Goal: Task Accomplishment & Management: Manage account settings

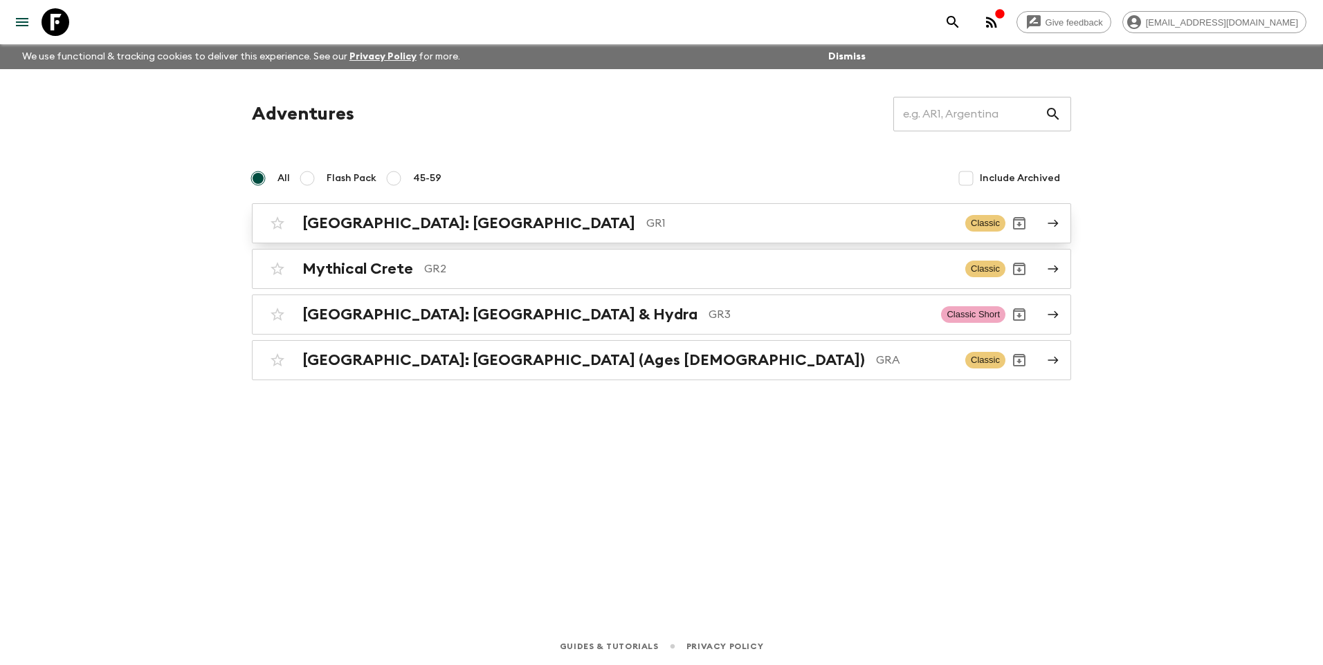
click at [374, 223] on h2 "[GEOGRAPHIC_DATA]: [GEOGRAPHIC_DATA]" at bounding box center [468, 223] width 333 height 18
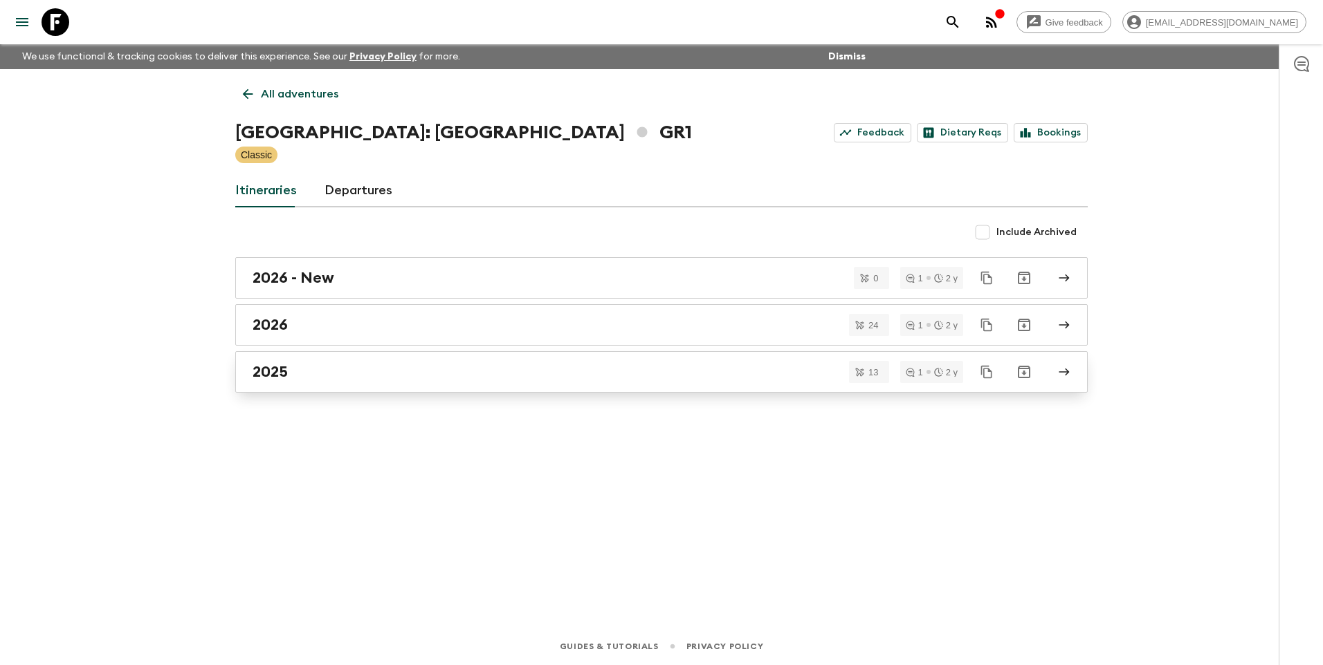
click at [313, 364] on div "2025" at bounding box center [647, 372] width 791 height 18
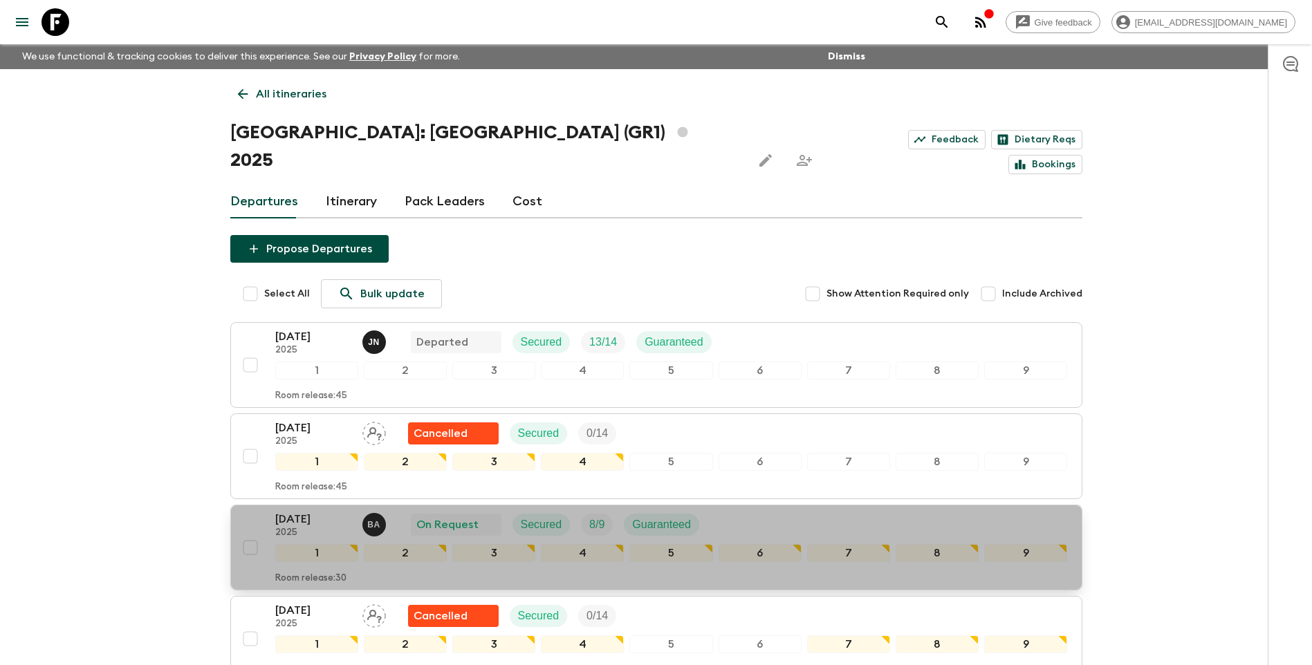
click at [288, 511] on p "[DATE]" at bounding box center [313, 519] width 76 height 17
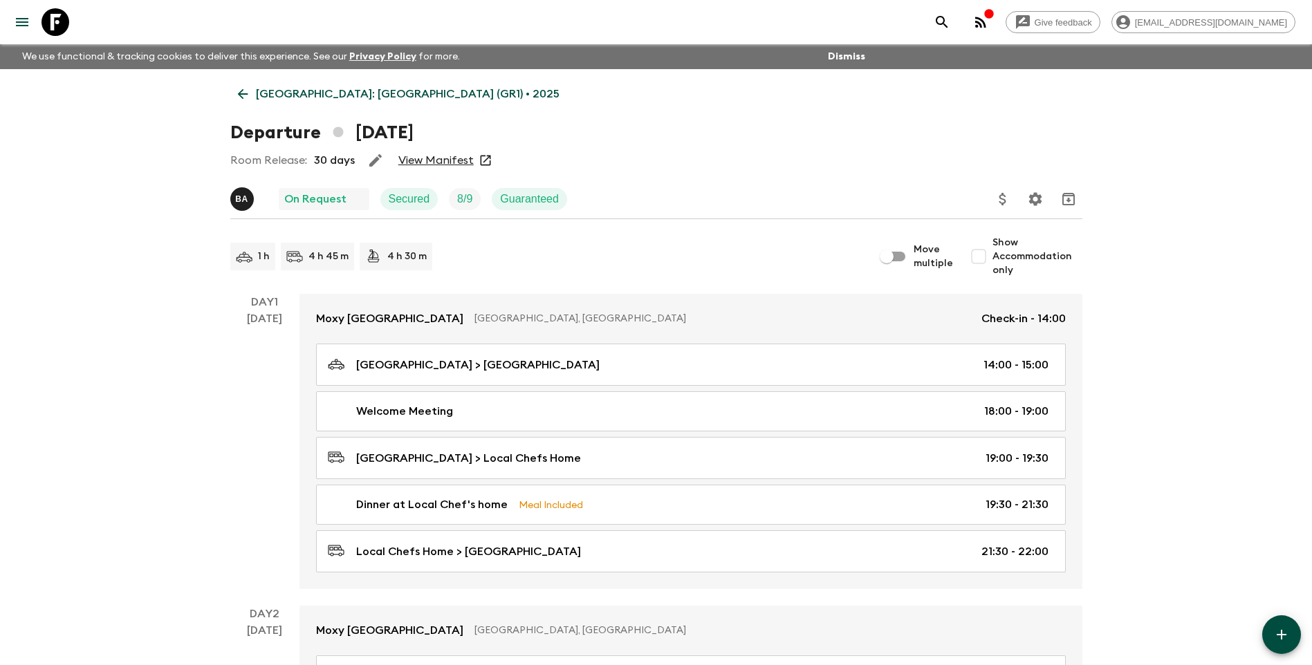
click at [425, 156] on link "View Manifest" at bounding box center [435, 161] width 75 height 14
click at [243, 88] on icon at bounding box center [242, 93] width 15 height 15
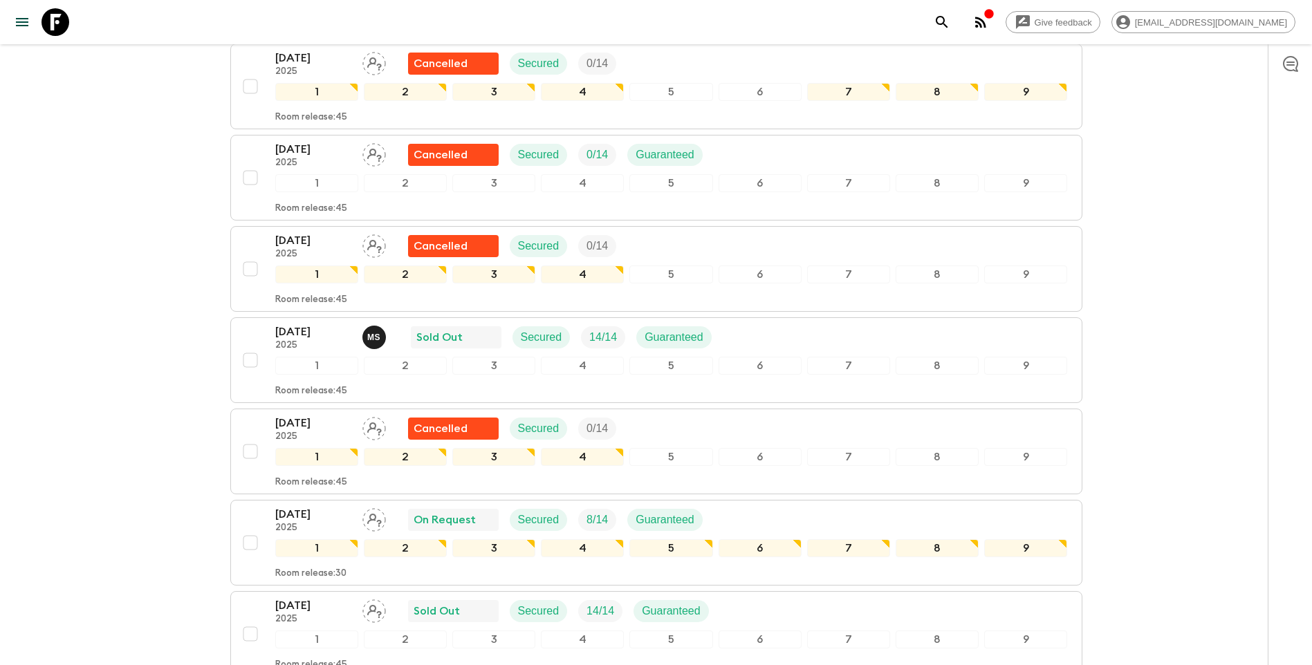
scroll to position [553, 0]
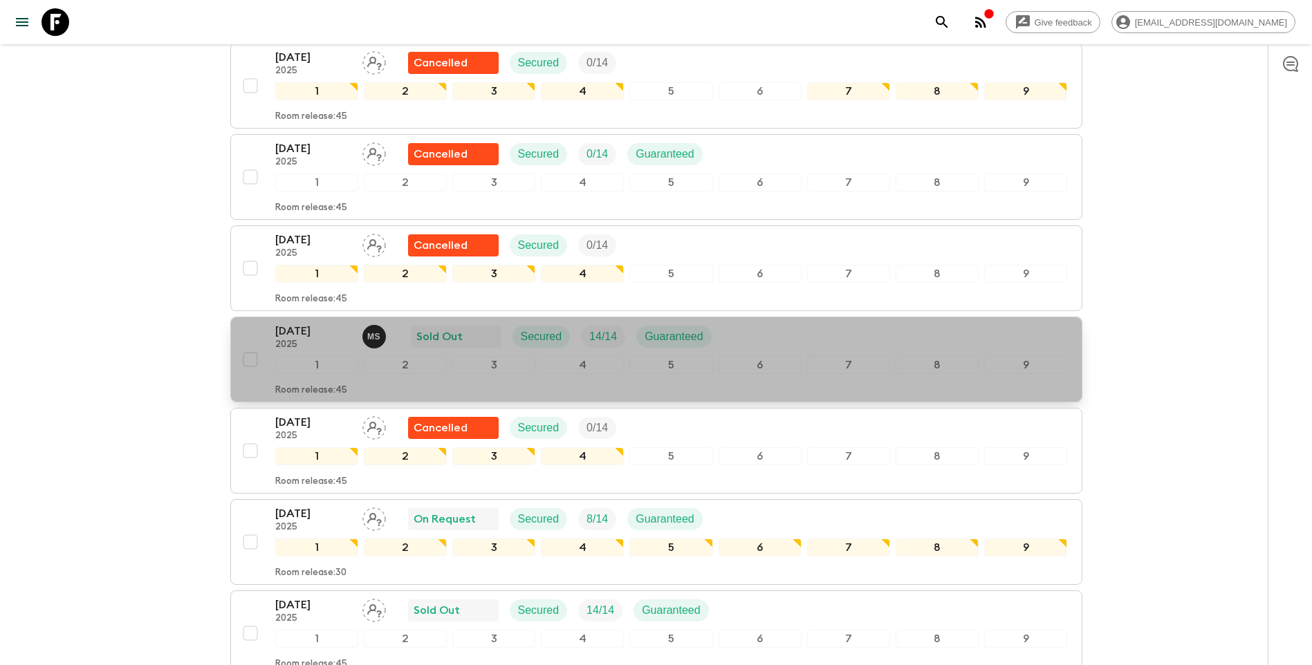
click at [306, 323] on p "[DATE]" at bounding box center [313, 331] width 76 height 17
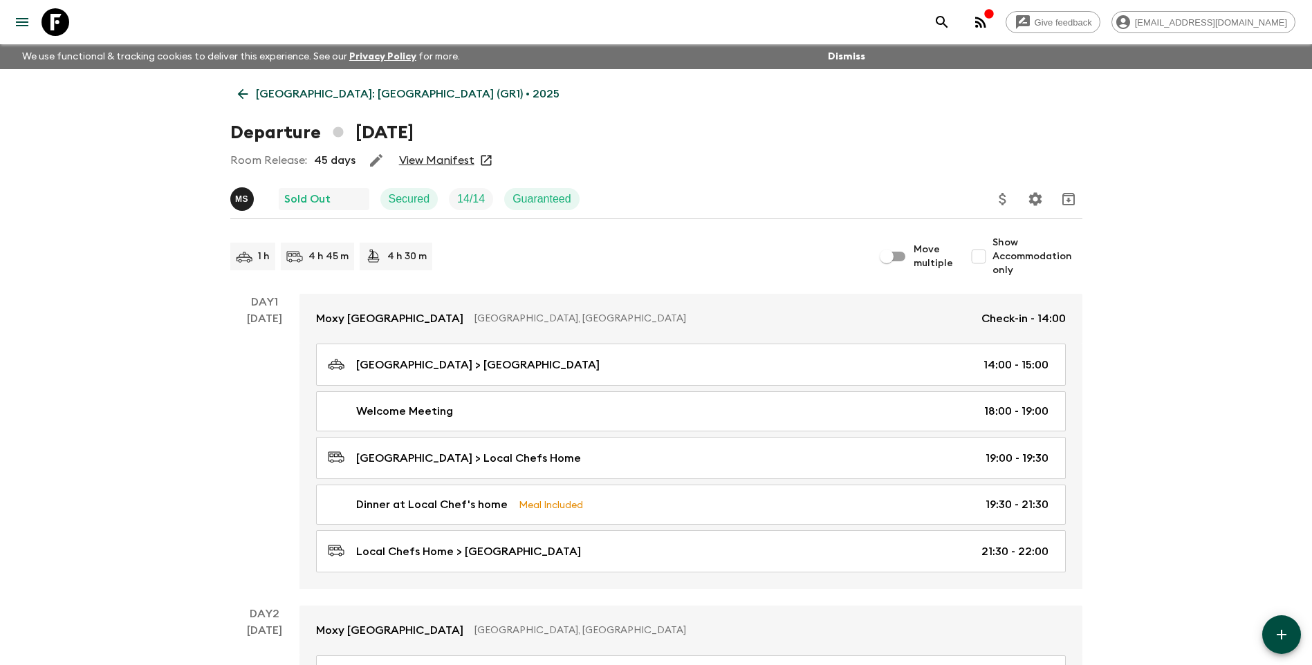
click at [434, 154] on link "View Manifest" at bounding box center [436, 161] width 75 height 14
